Goal: Check status: Check status

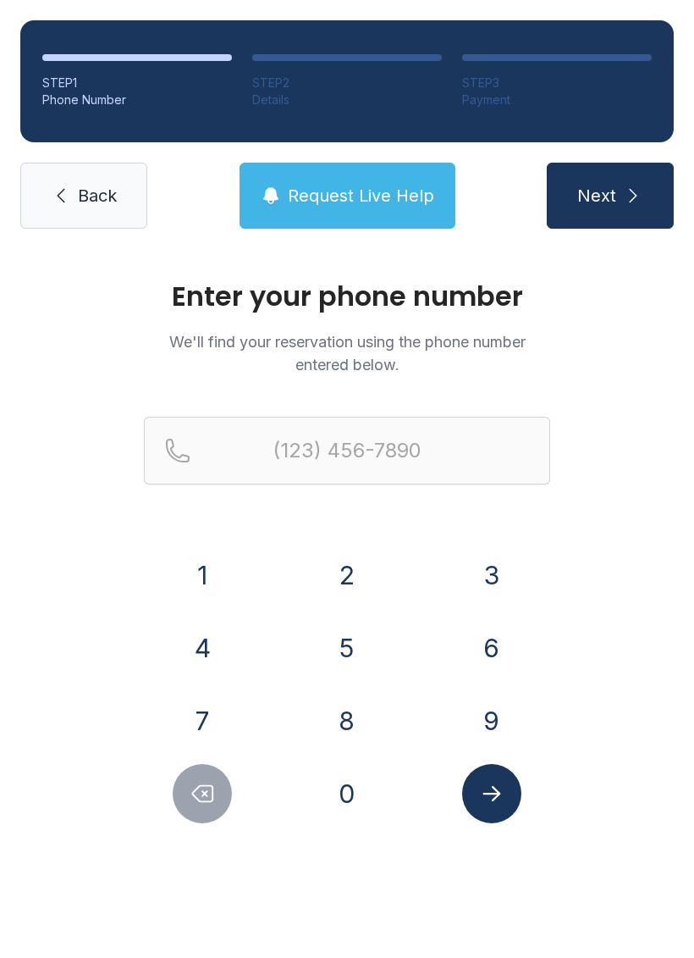
click at [354, 572] on button "2" at bounding box center [346, 574] width 59 height 59
click at [219, 566] on button "1" at bounding box center [202, 574] width 59 height 59
click at [202, 651] on button "4" at bounding box center [202, 647] width 59 height 59
click at [503, 639] on button "6" at bounding box center [491, 647] width 59 height 59
click at [367, 704] on button "8" at bounding box center [346, 720] width 59 height 59
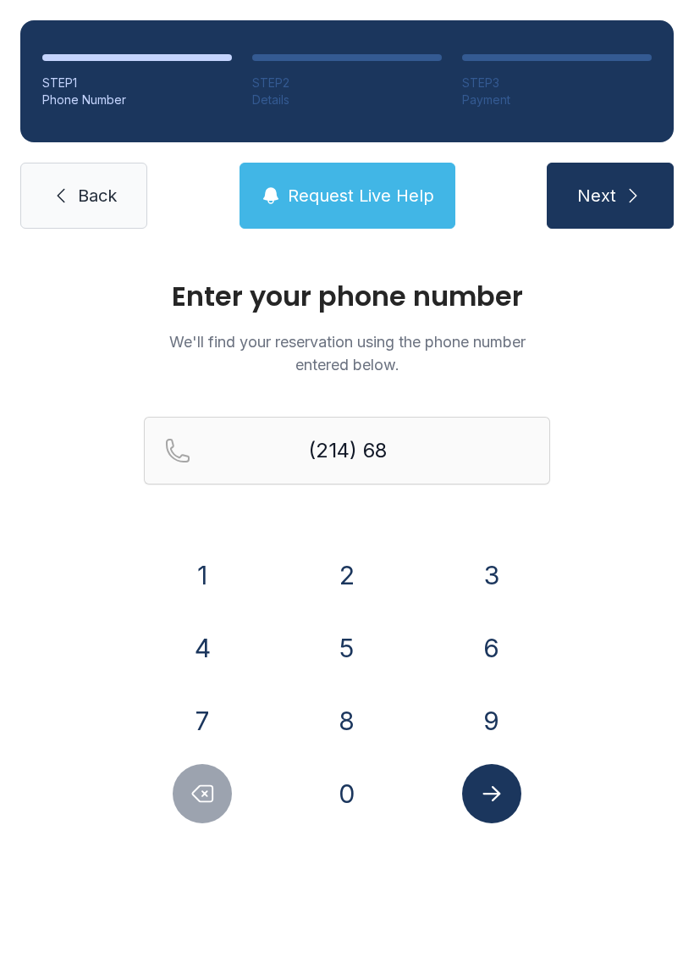
click at [202, 648] on button "4" at bounding box center [202, 647] width 59 height 59
click at [363, 646] on button "5" at bounding box center [346, 647] width 59 height 59
click at [501, 643] on button "6" at bounding box center [491, 647] width 59 height 59
click at [356, 790] on button "0" at bounding box center [346, 793] width 59 height 59
click at [355, 789] on button "0" at bounding box center [346, 793] width 59 height 59
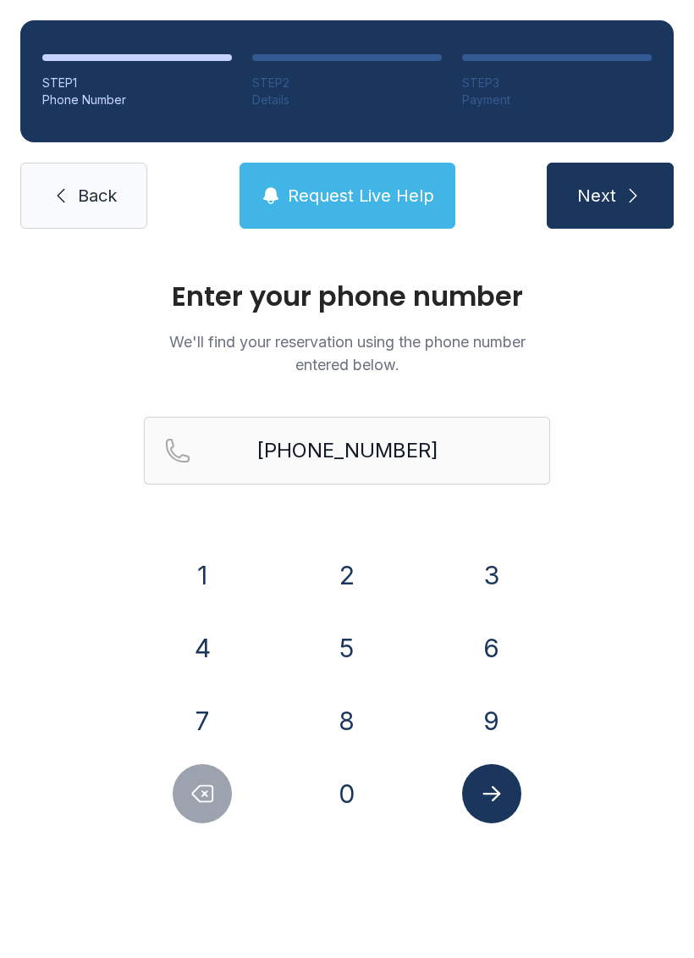
click at [512, 792] on button "Submit lookup form" at bounding box center [491, 793] width 59 height 59
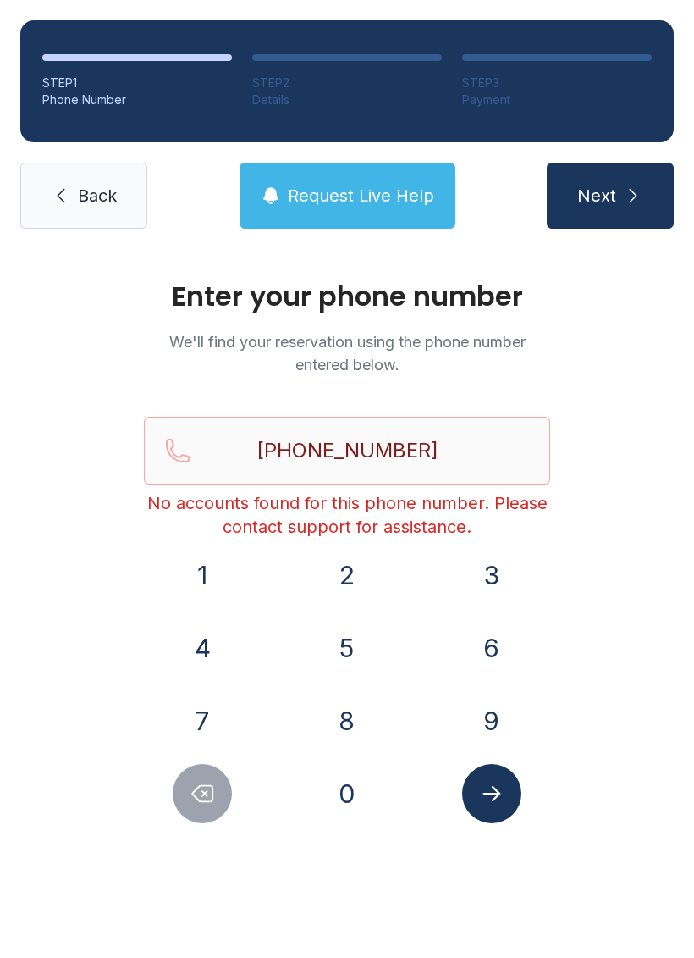
click at [196, 809] on button "Delete number" at bounding box center [202, 793] width 59 height 59
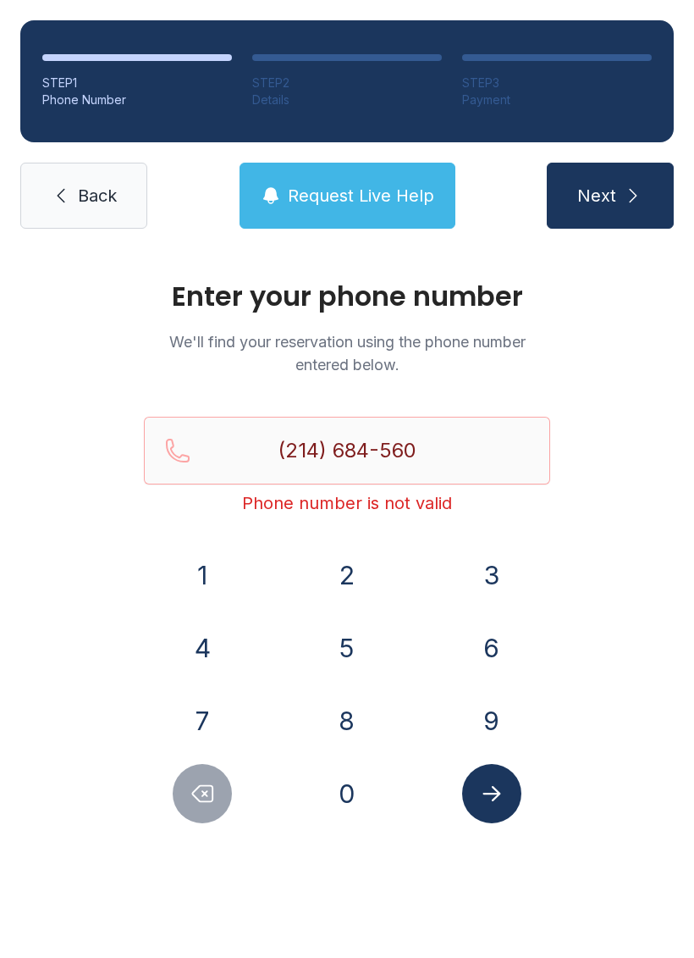
click at [493, 718] on button "9" at bounding box center [491, 720] width 59 height 59
click at [211, 663] on button "4" at bounding box center [202, 647] width 59 height 59
click at [204, 578] on button "1" at bounding box center [202, 574] width 59 height 59
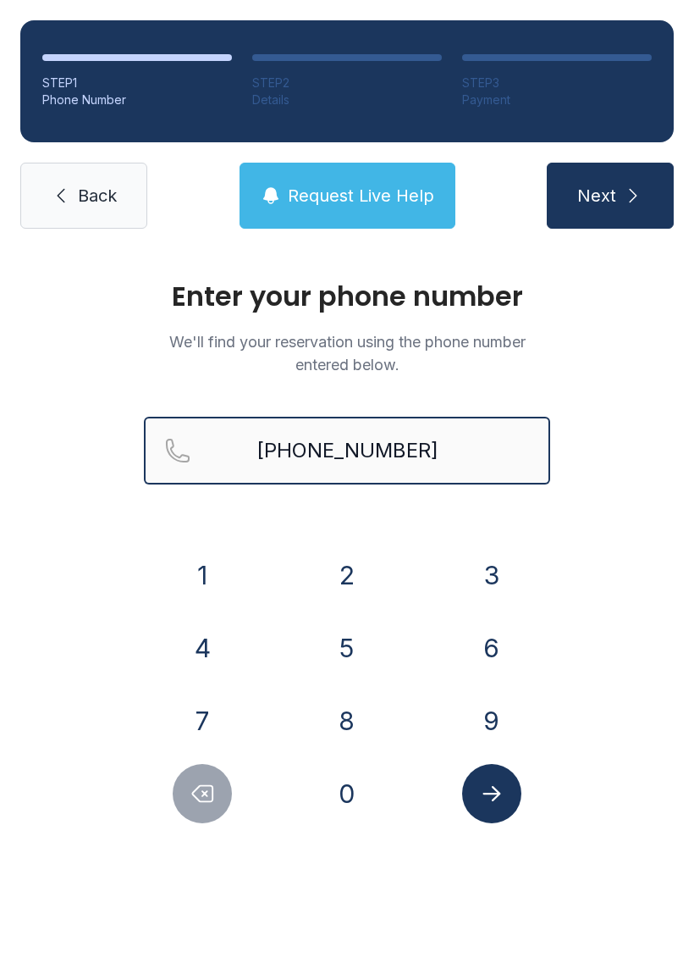
click at [462, 450] on input "[PHONE_NUMBER]" at bounding box center [347, 451] width 406 height 68
type input "[PHONE_NUMBER]"
click at [610, 196] on button "Next" at bounding box center [610, 196] width 127 height 66
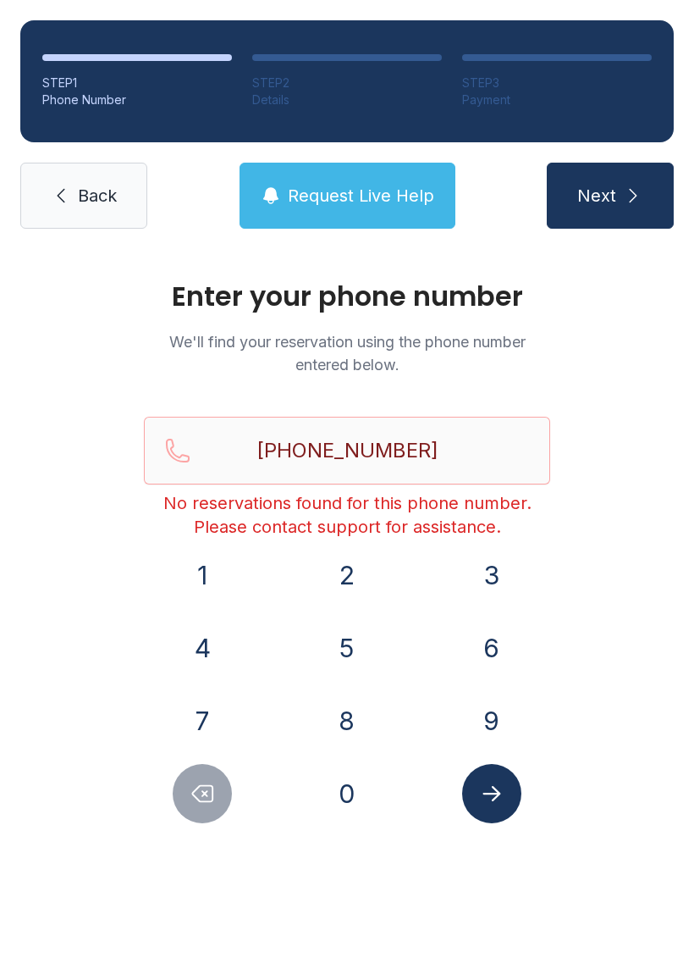
click at [65, 225] on link "Back" at bounding box center [83, 196] width 127 height 66
